Goal: Information Seeking & Learning: Learn about a topic

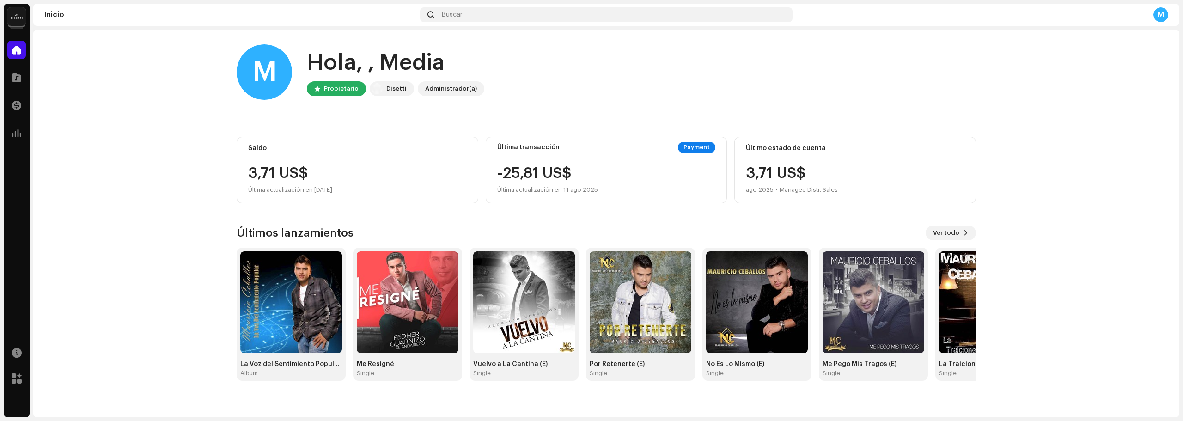
click at [180, 181] on home-home "M Hola, , Media Propietario [PERSON_NAME] Administrador(a) Saldo 3,71 US$ Últim…" at bounding box center [606, 213] width 1146 height 366
click at [963, 232] on span at bounding box center [966, 232] width 6 height 7
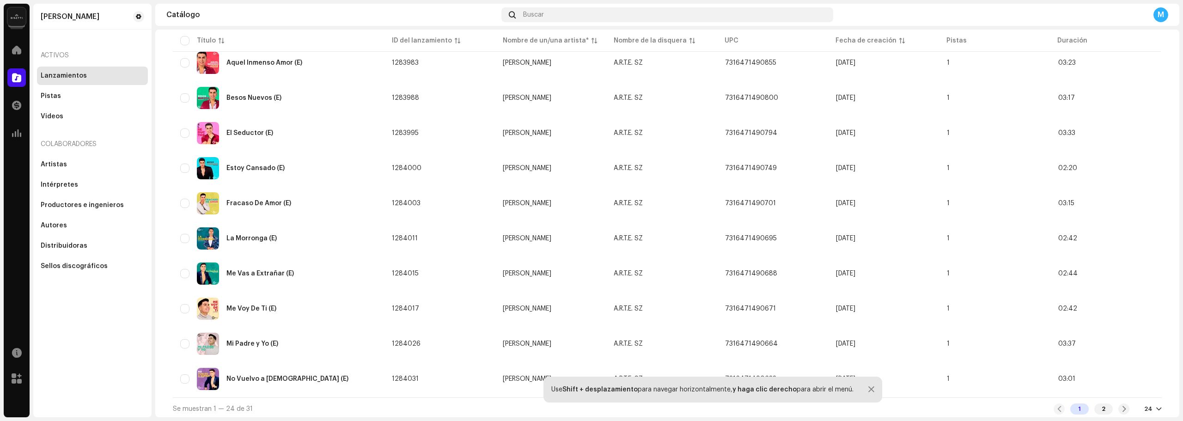
scroll to position [594, 0]
click at [1117, 411] on div "1 2" at bounding box center [1092, 406] width 76 height 11
click at [1119, 407] on div at bounding box center [1124, 406] width 11 height 11
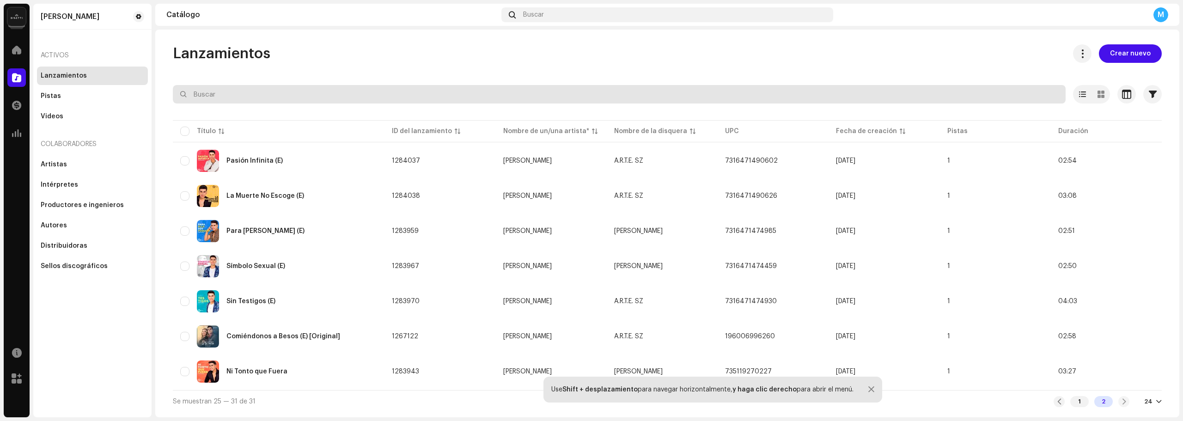
click at [244, 98] on input "text" at bounding box center [619, 94] width 893 height 18
click at [213, 94] on input "text" at bounding box center [619, 94] width 893 height 18
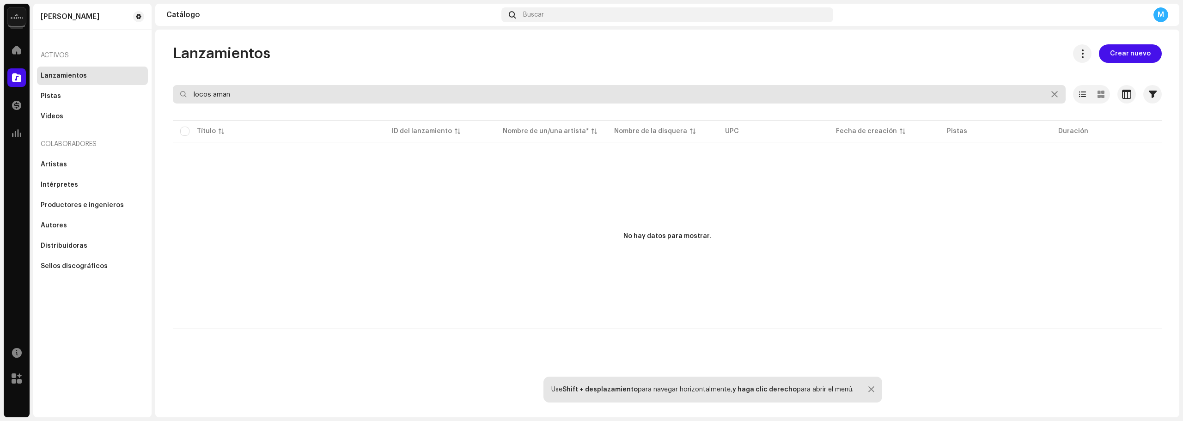
drag, startPoint x: 264, startPoint y: 95, endPoint x: 188, endPoint y: 96, distance: 76.3
click at [190, 96] on input "locos aman" at bounding box center [619, 94] width 893 height 18
drag, startPoint x: 234, startPoint y: 96, endPoint x: 188, endPoint y: 98, distance: 46.3
click at [188, 98] on input "ubicate" at bounding box center [619, 94] width 893 height 18
drag, startPoint x: 232, startPoint y: 95, endPoint x: 180, endPoint y: 95, distance: 52.2
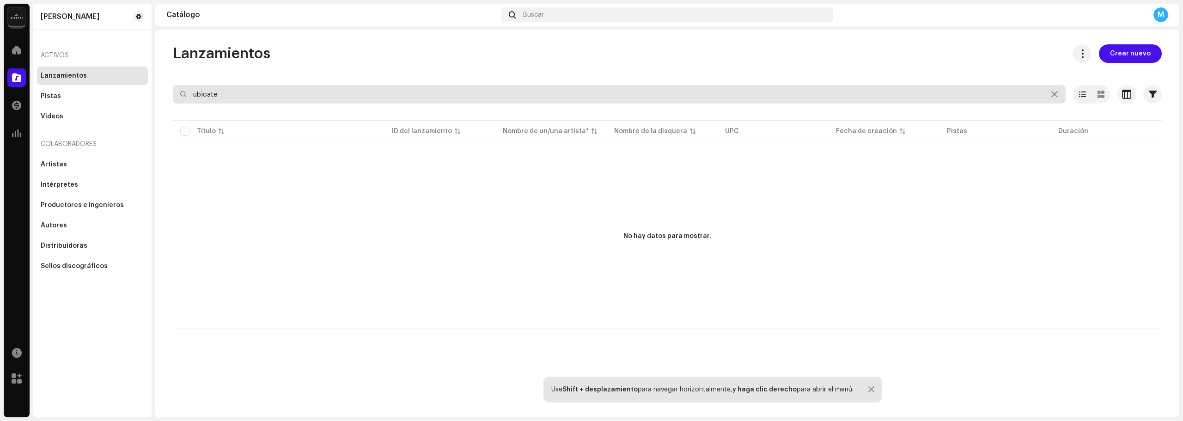
click at [180, 95] on div "ubìcate" at bounding box center [619, 94] width 893 height 18
type input "ubìcate"
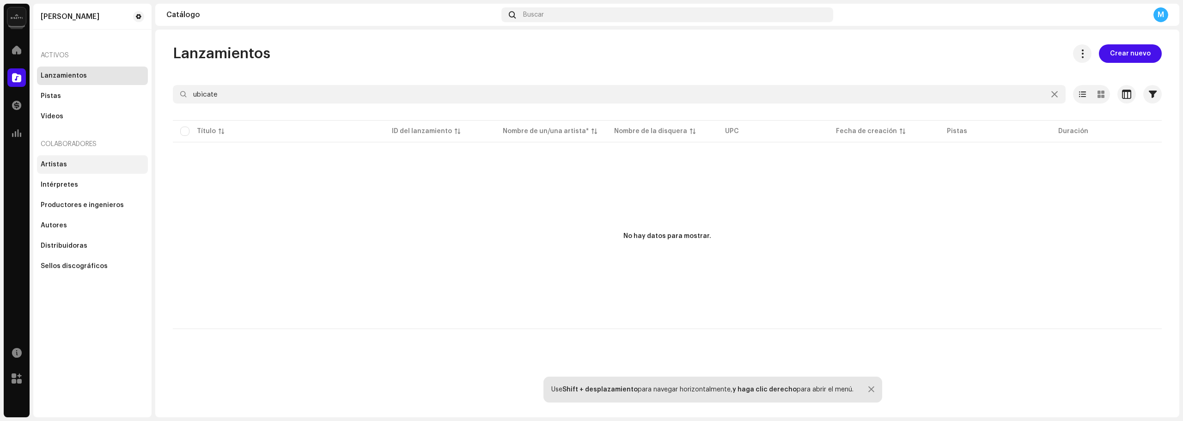
click at [67, 163] on div "Artistas" at bounding box center [93, 164] width 104 height 7
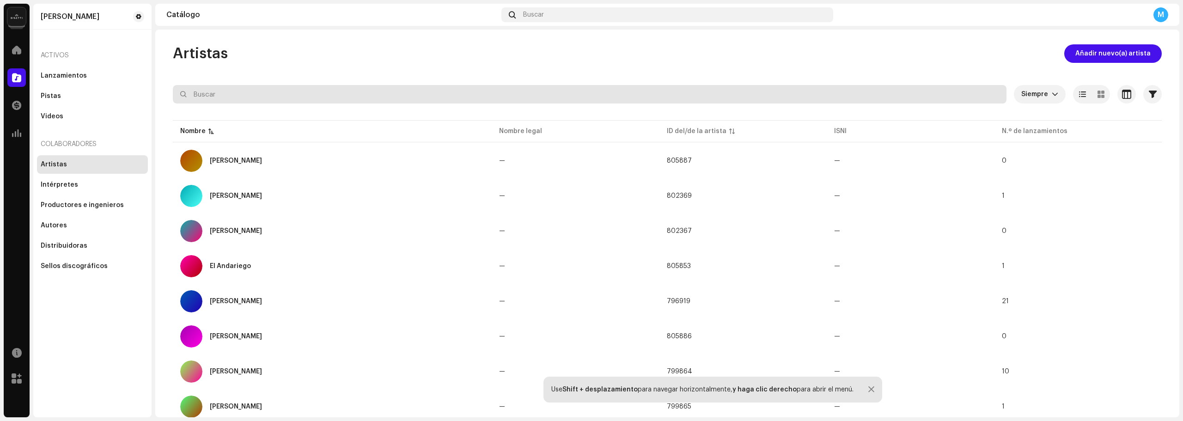
click at [220, 95] on input "text" at bounding box center [590, 94] width 834 height 18
type input "d"
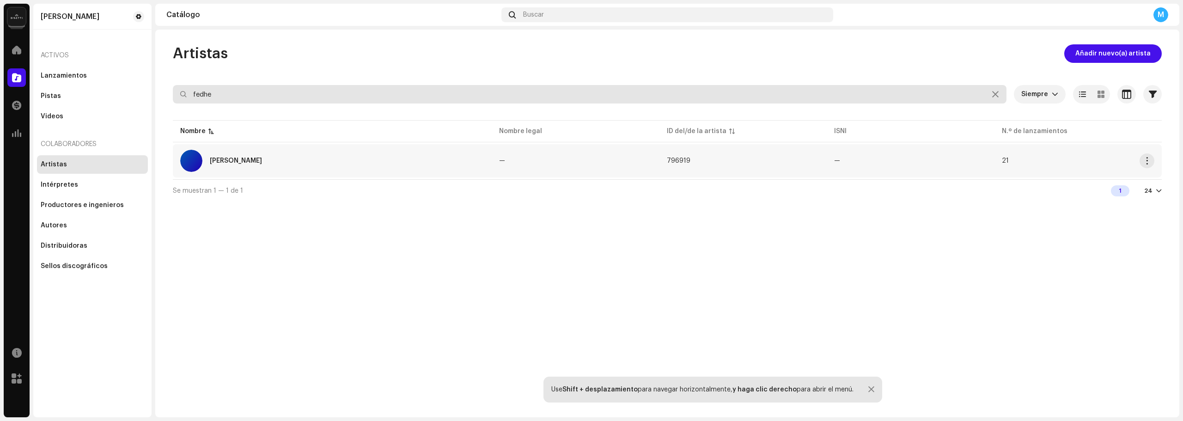
type input "fedhe"
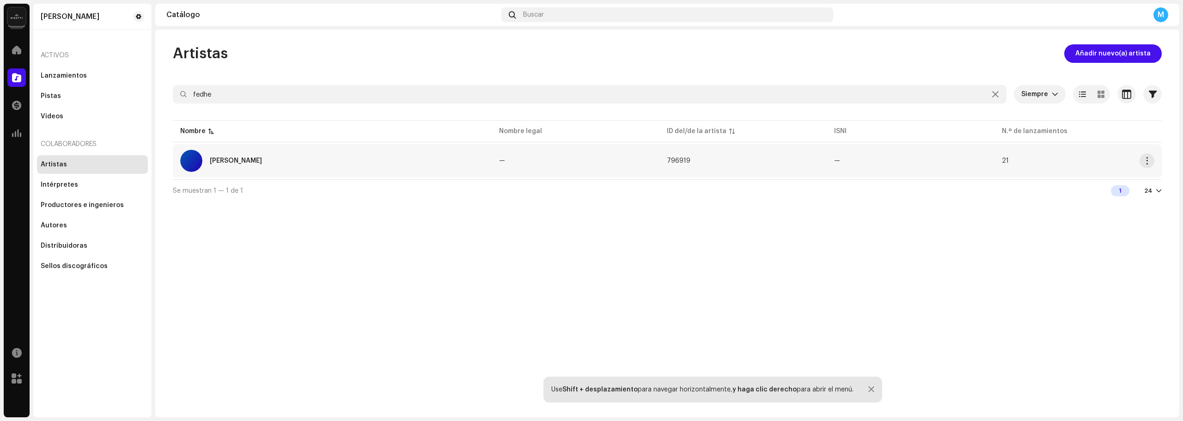
click at [235, 157] on div "[PERSON_NAME]" at bounding box center [332, 161] width 304 height 22
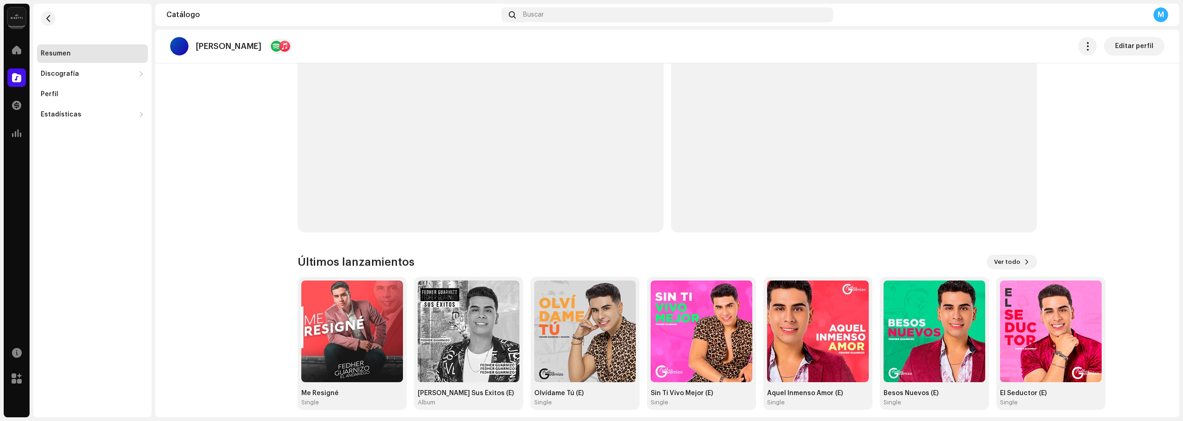
scroll to position [253, 0]
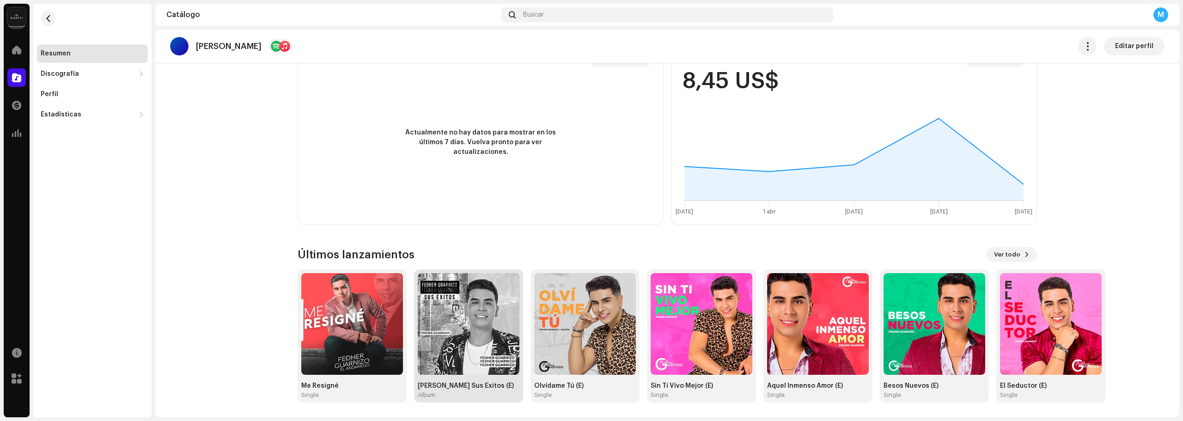
click at [461, 394] on div "Album" at bounding box center [469, 394] width 102 height 7
click at [317, 342] on img at bounding box center [352, 324] width 102 height 102
click at [577, 329] on img at bounding box center [585, 324] width 102 height 102
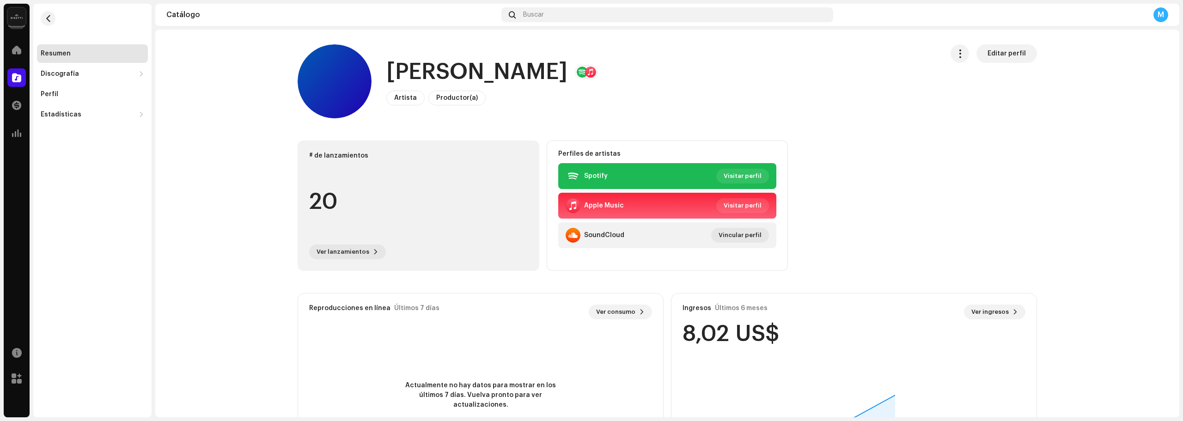
scroll to position [253, 0]
